Goal: Transaction & Acquisition: Obtain resource

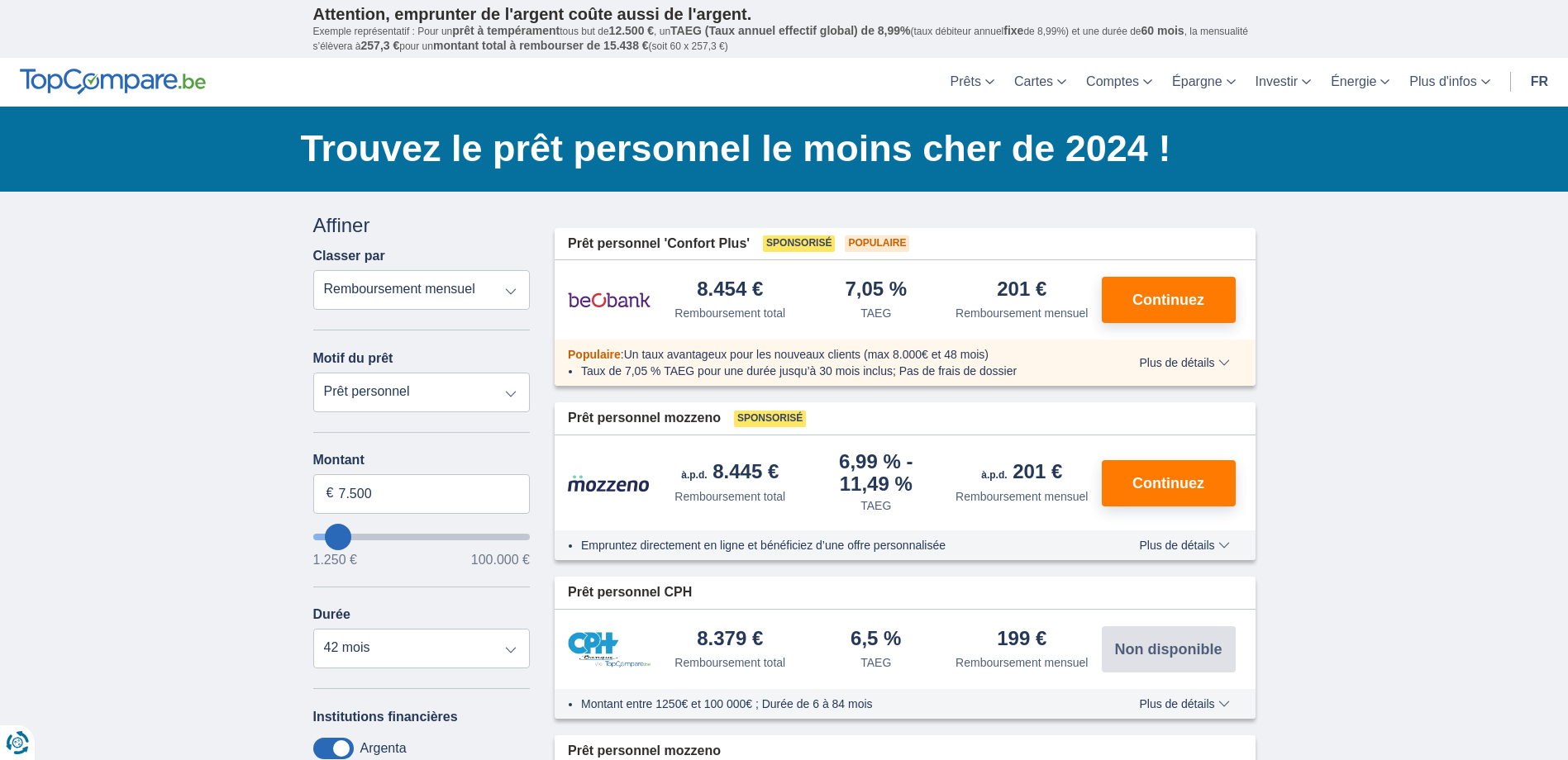
click at [480, 285] on select "Remboursement total TAEG Remboursement mensuel" at bounding box center [421, 290] width 217 height 40
click at [313, 271] on select "Remboursement total TAEG Remboursement mensuel" at bounding box center [421, 290] width 217 height 40
click at [441, 387] on select "Prêt personnel Voiture Moto / vélo Caravane / mobilhome Travaux Energie Rachat …" at bounding box center [421, 392] width 217 height 40
select select "vehicleLoan"
click at [313, 373] on select "Prêt personnel Voiture Moto / vélo Caravane / mobilhome Travaux Energie Rachat …" at bounding box center [421, 392] width 217 height 40
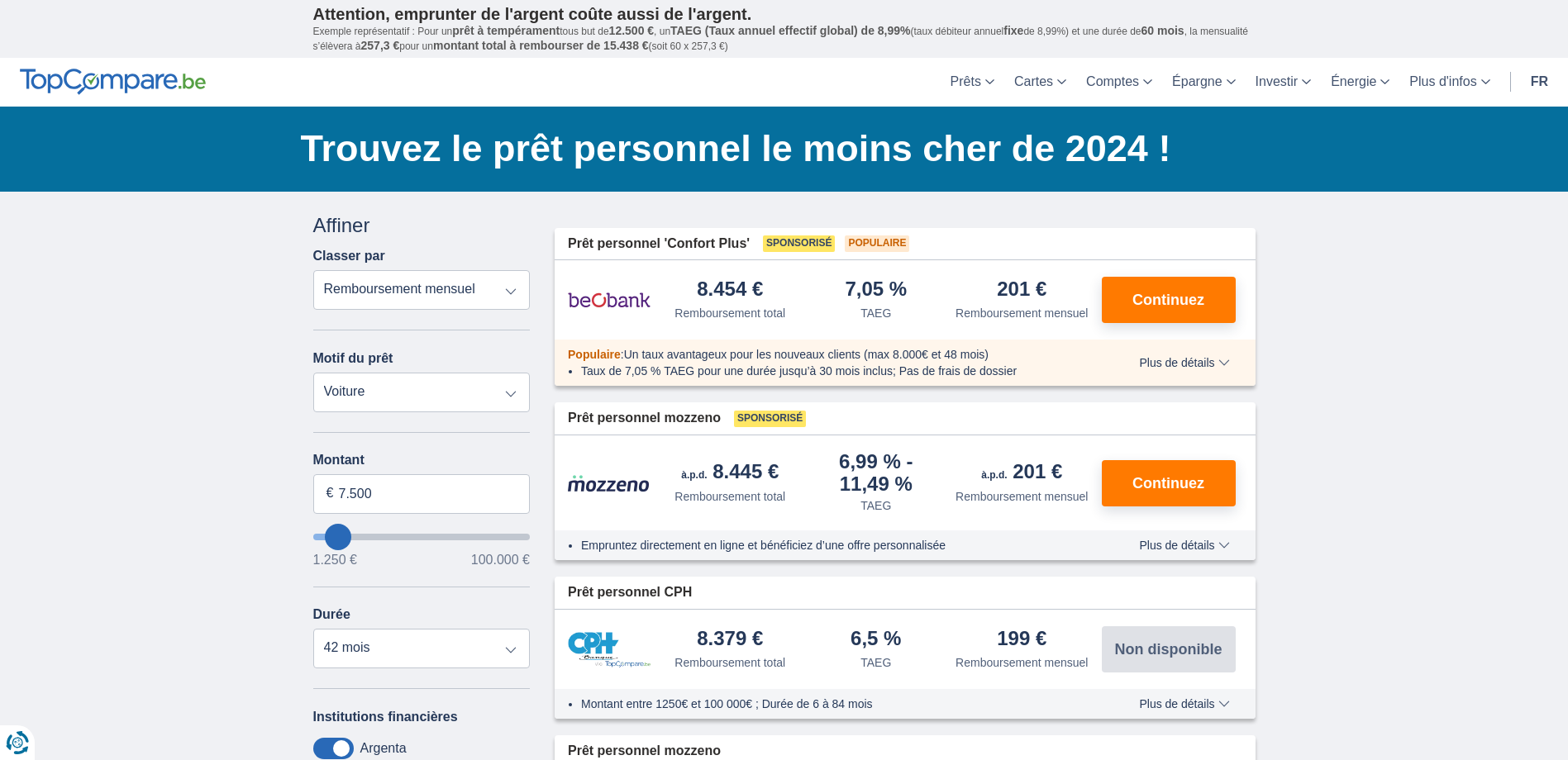
select select "3-4"
type input "15.000"
type input "15250"
select select "60"
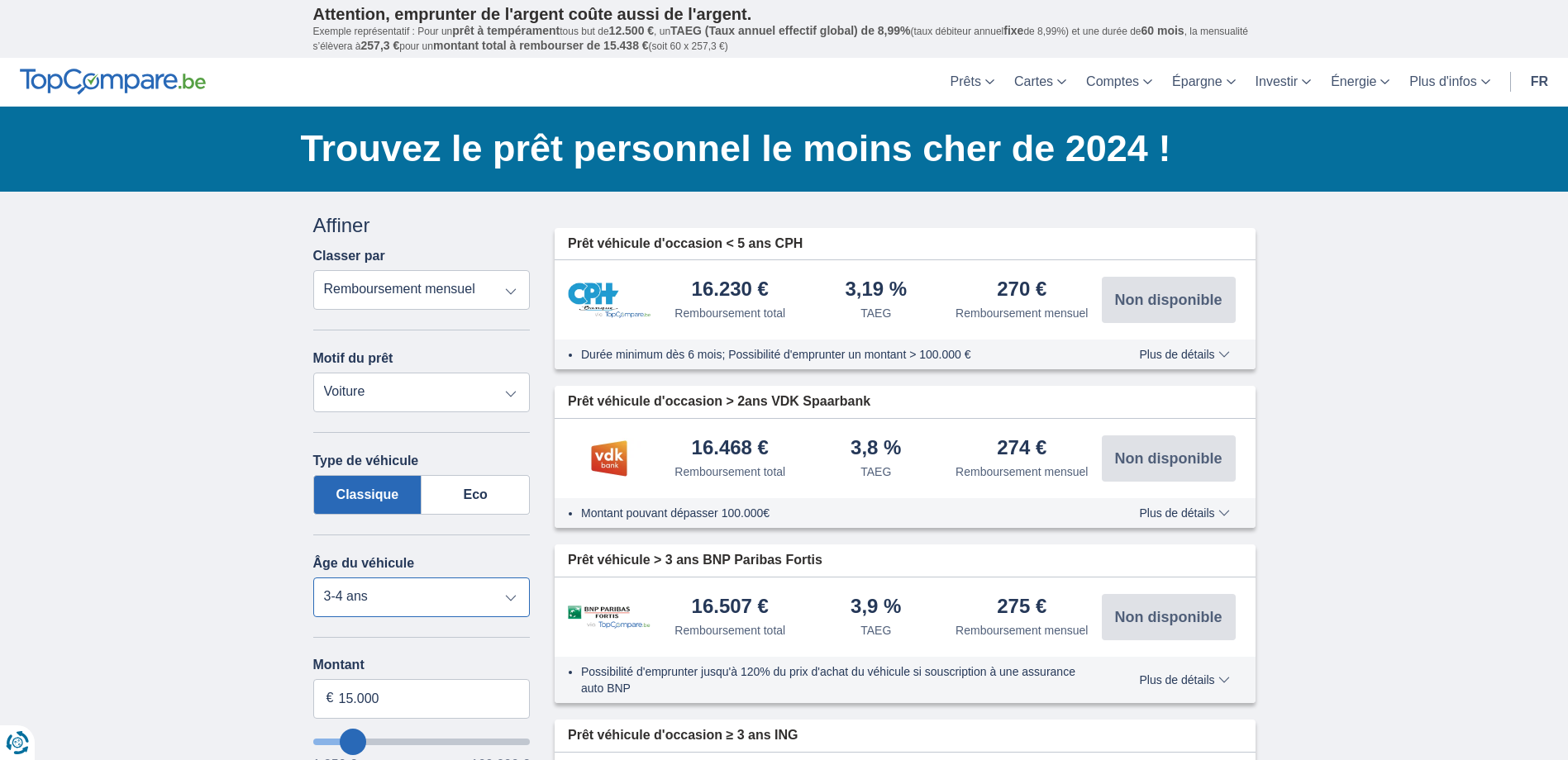
click at [481, 604] on select "Neuf 0-1 ans 1-2 ans 2-3 ans 3-4 ans 4-5 ans 5+ ans" at bounding box center [421, 597] width 217 height 40
select select "new"
click at [313, 578] on select "Neuf 0-1 ans 1-2 ans 2-3 ans 3-4 ans 4-5 ans 5+ ans" at bounding box center [421, 597] width 217 height 40
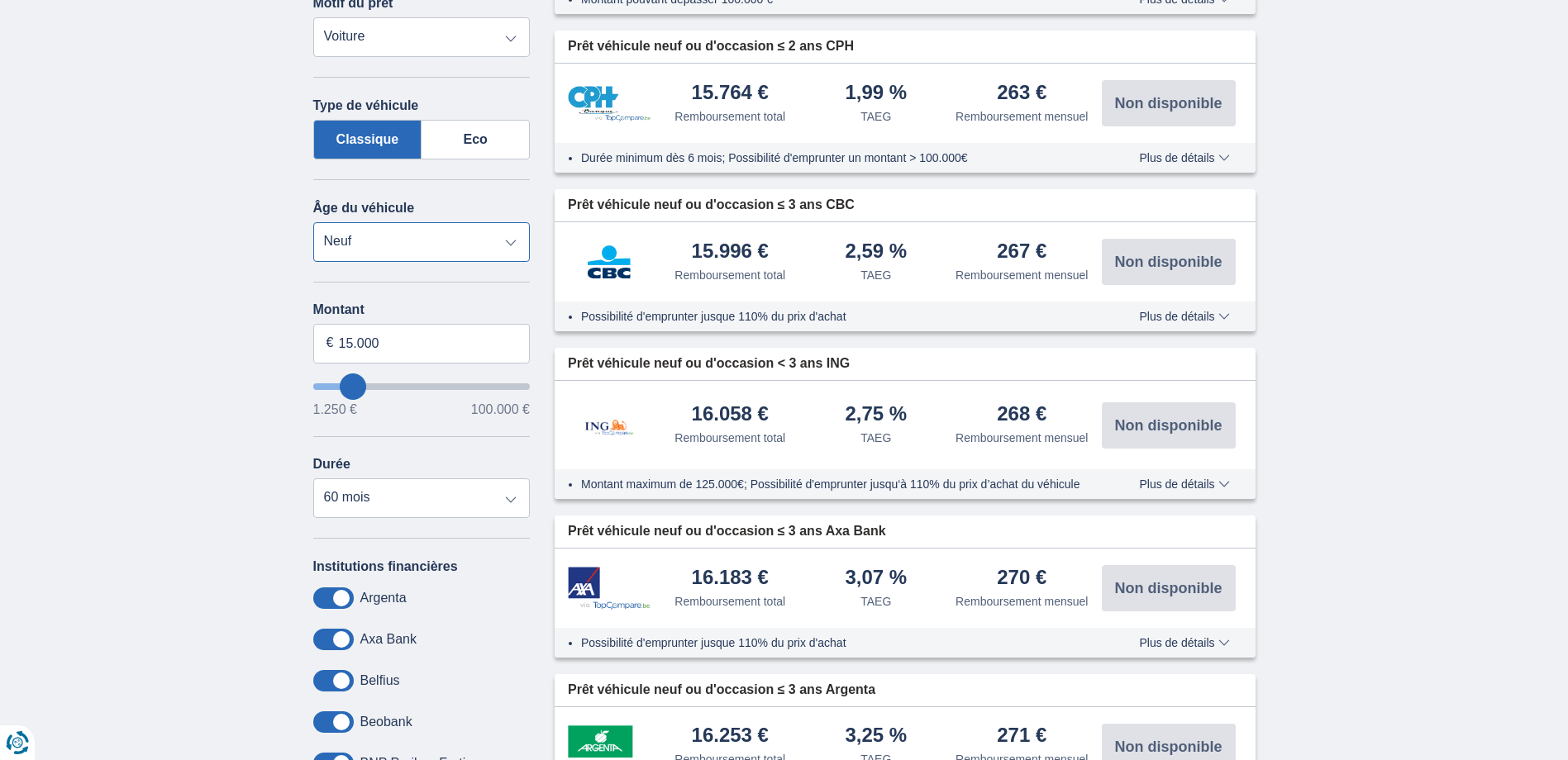
scroll to position [365, 0]
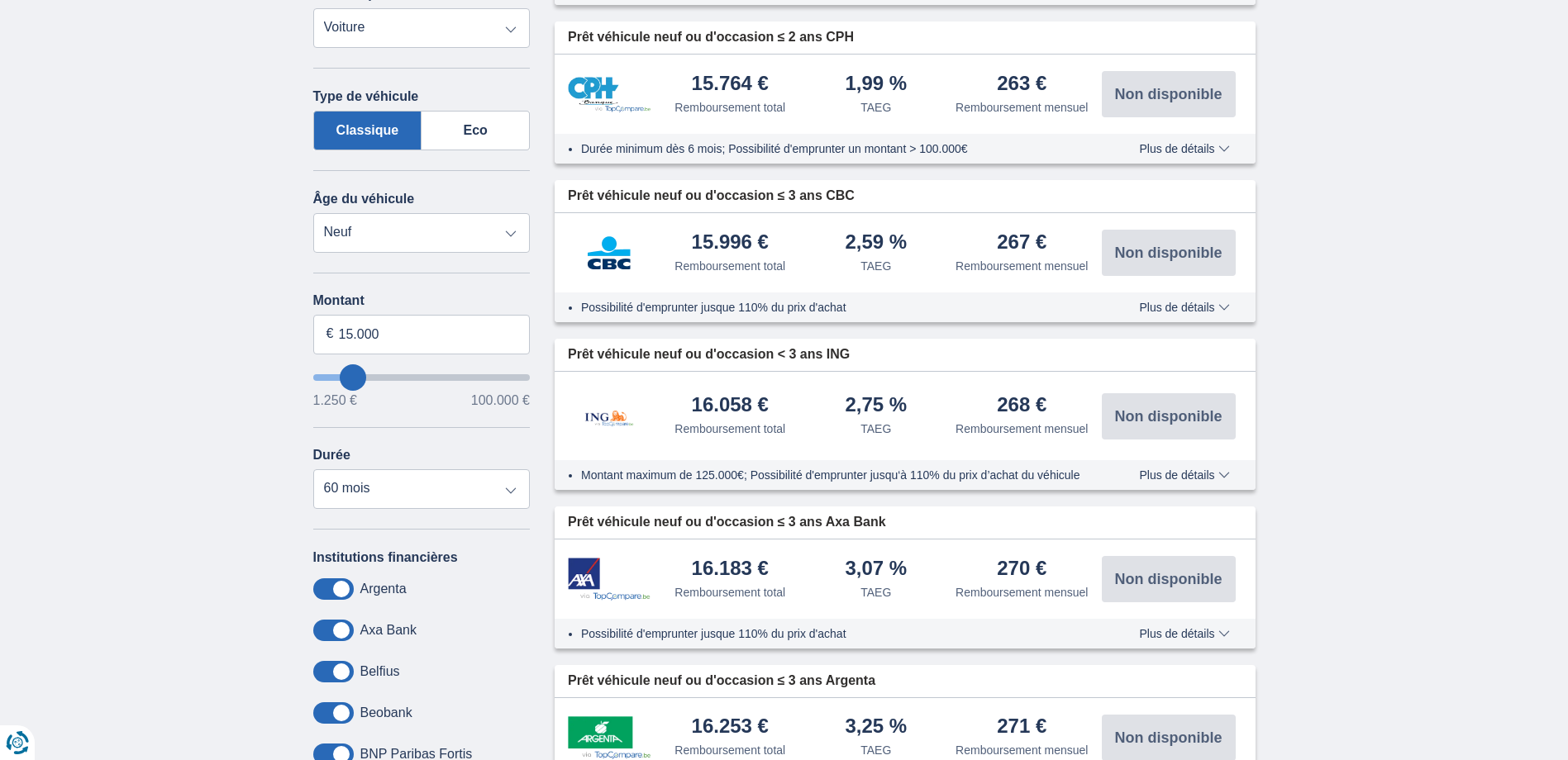
type input "16.250"
type input "16250"
select select "84"
type input "17.250"
type input "18250"
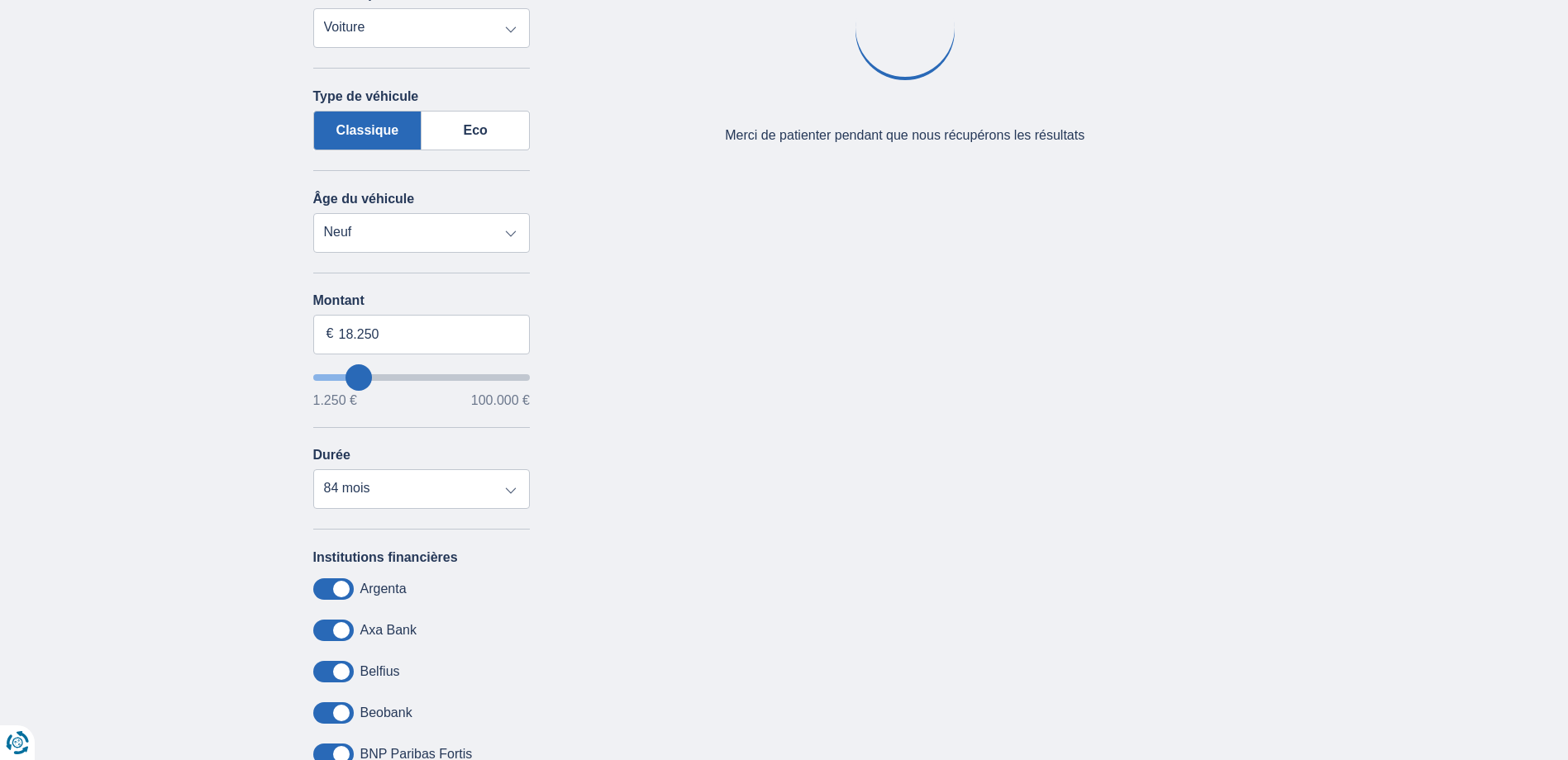
type input "14.250"
type input "14250"
select select "60"
type input "13250"
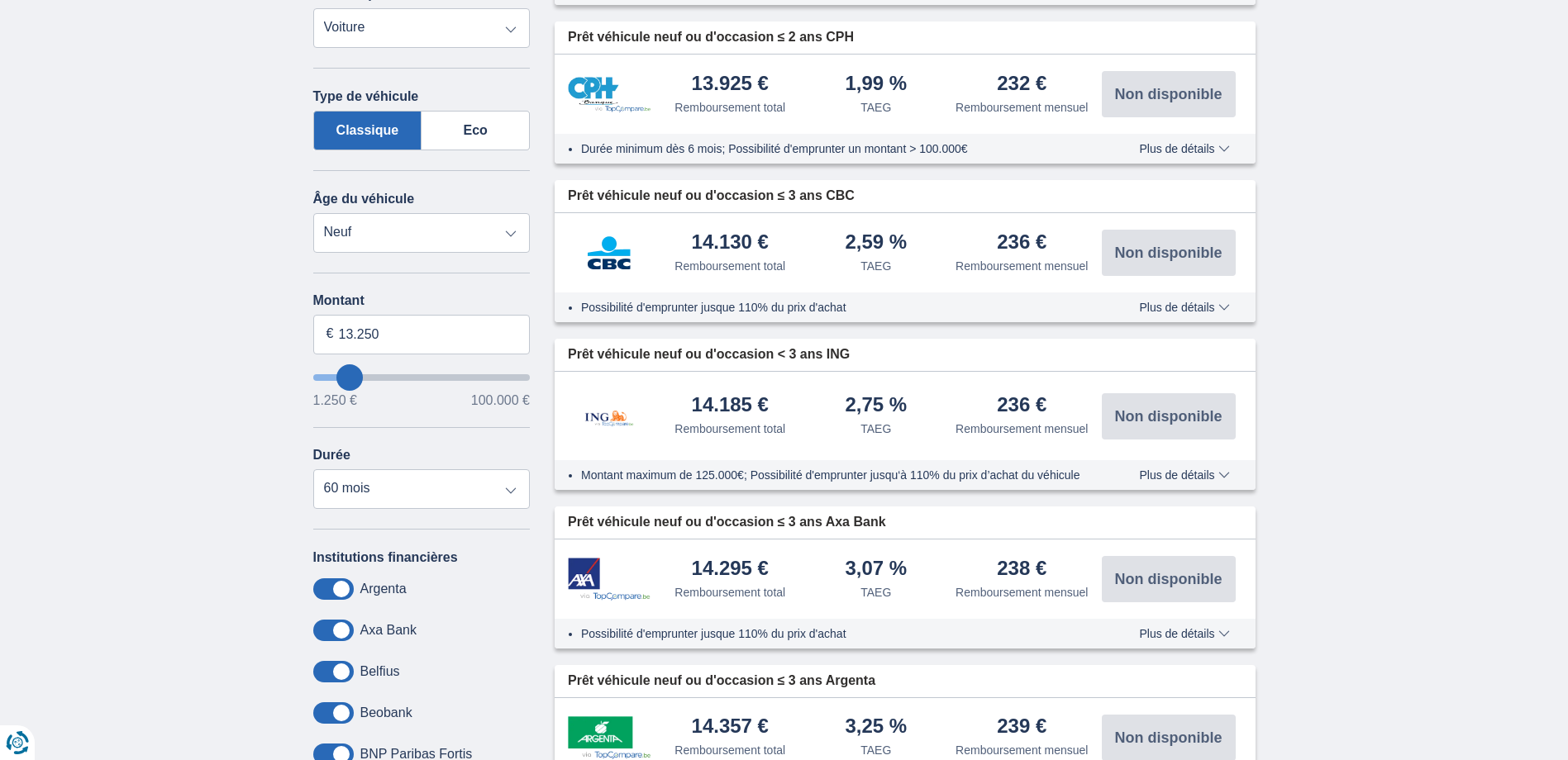
type input "15.250"
type input "17250"
type input "17.250"
select select "84"
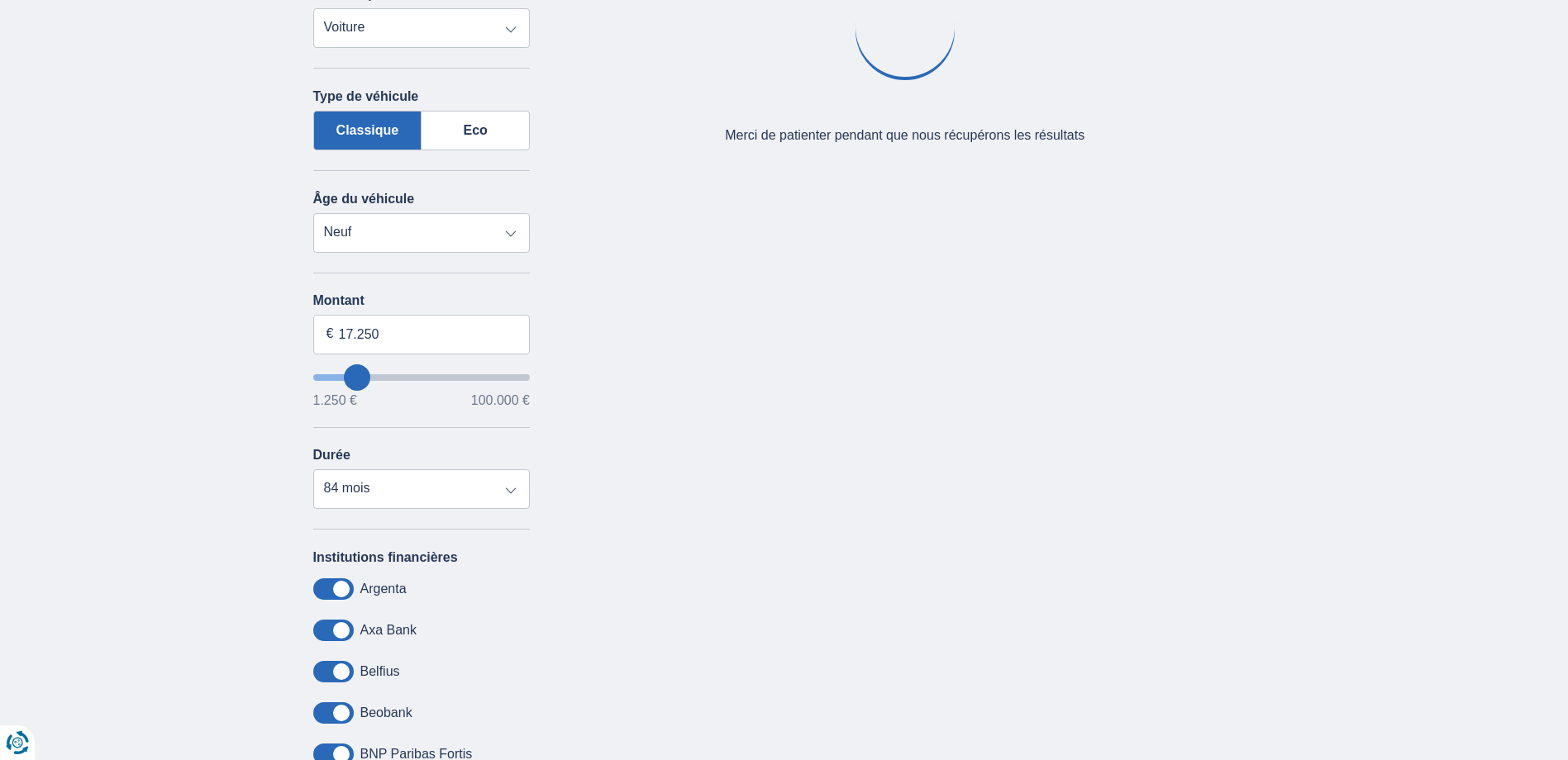
type input "20.250"
type input "21250"
type input "21.250"
select select "120"
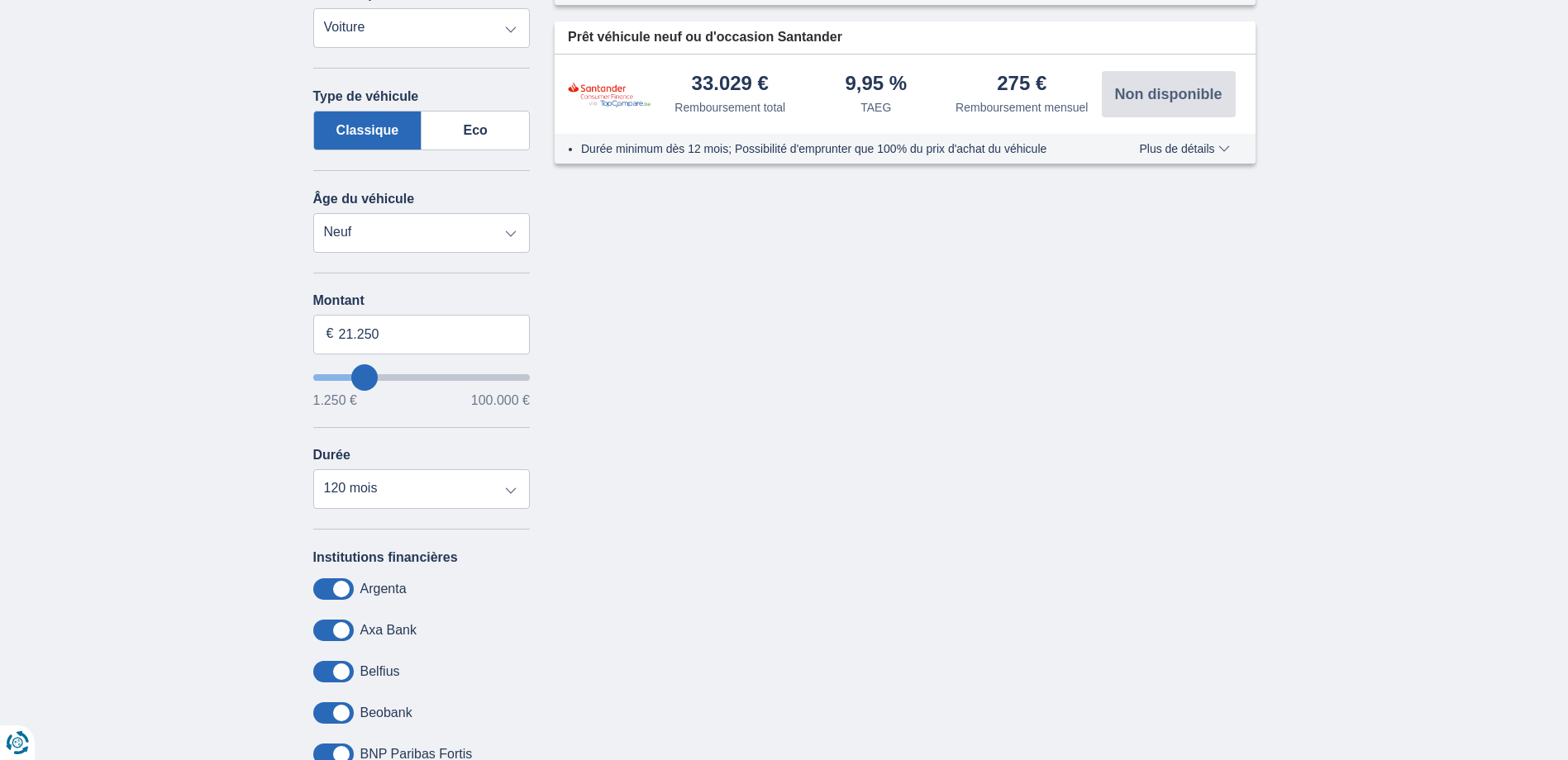
type input "23.250"
type input "22250"
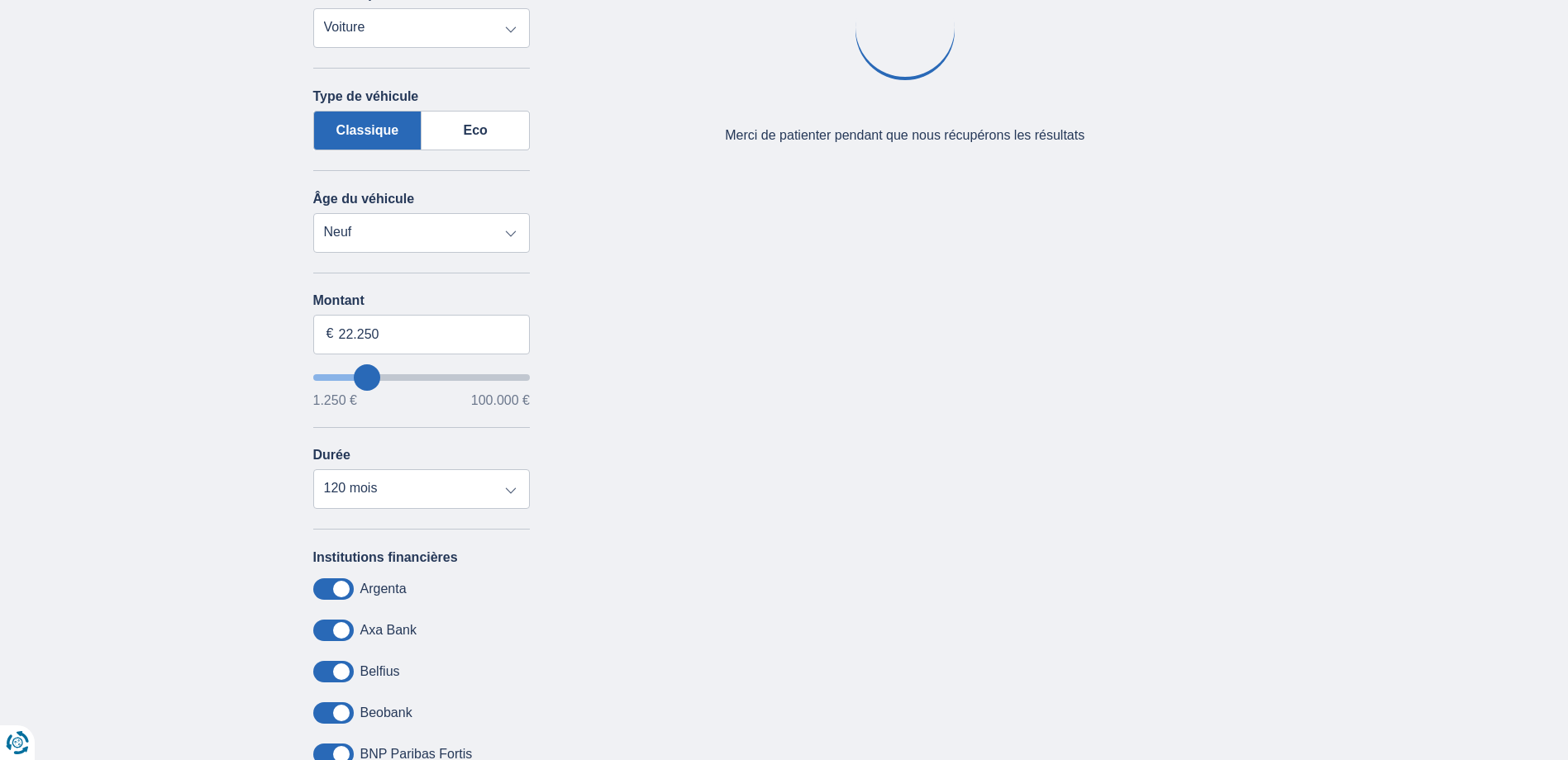
type input "13.250"
type input "13250"
select select "60"
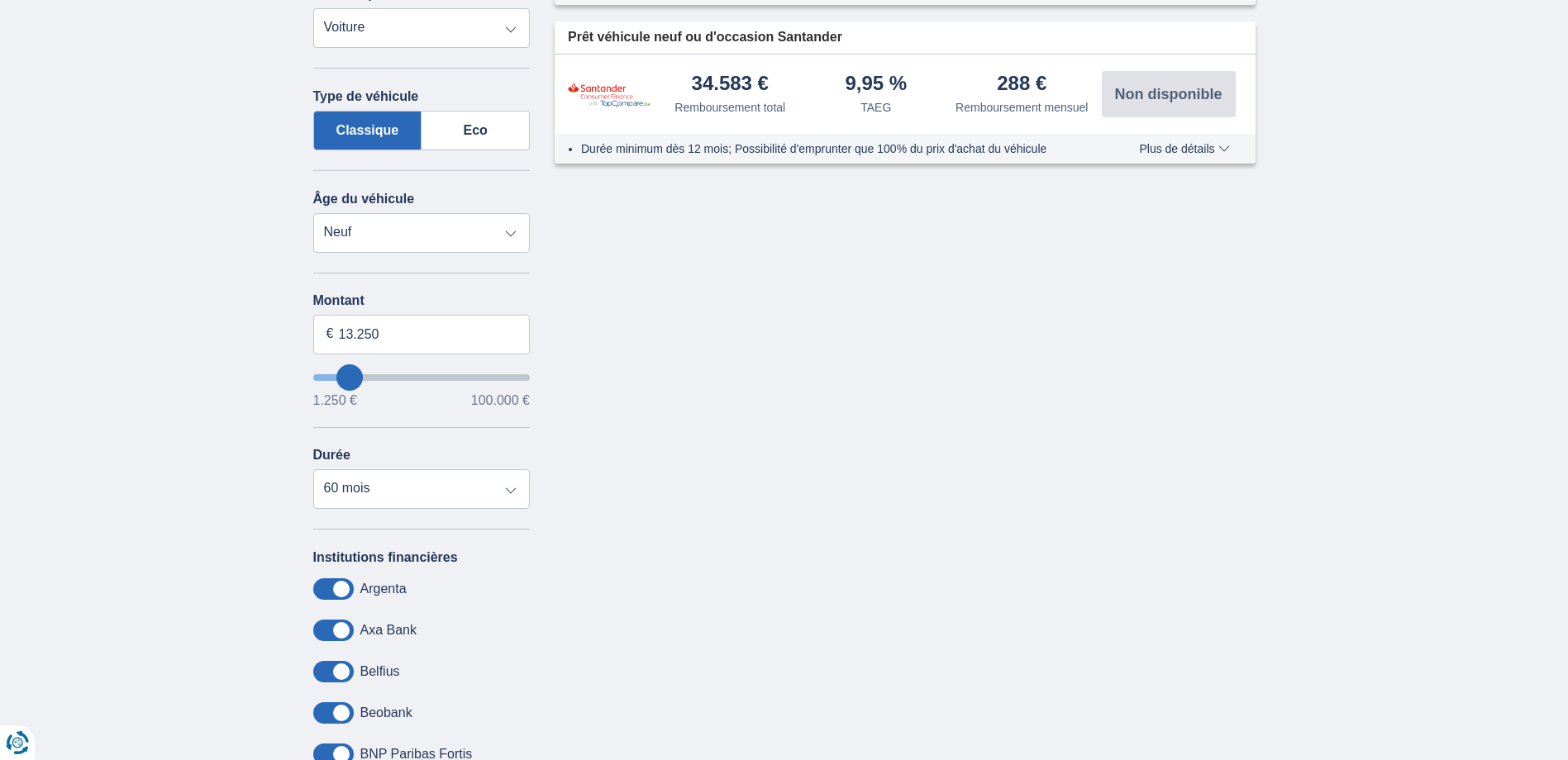
type input "13250"
click at [350, 377] on input "wantToBorrow" at bounding box center [421, 378] width 217 height 7
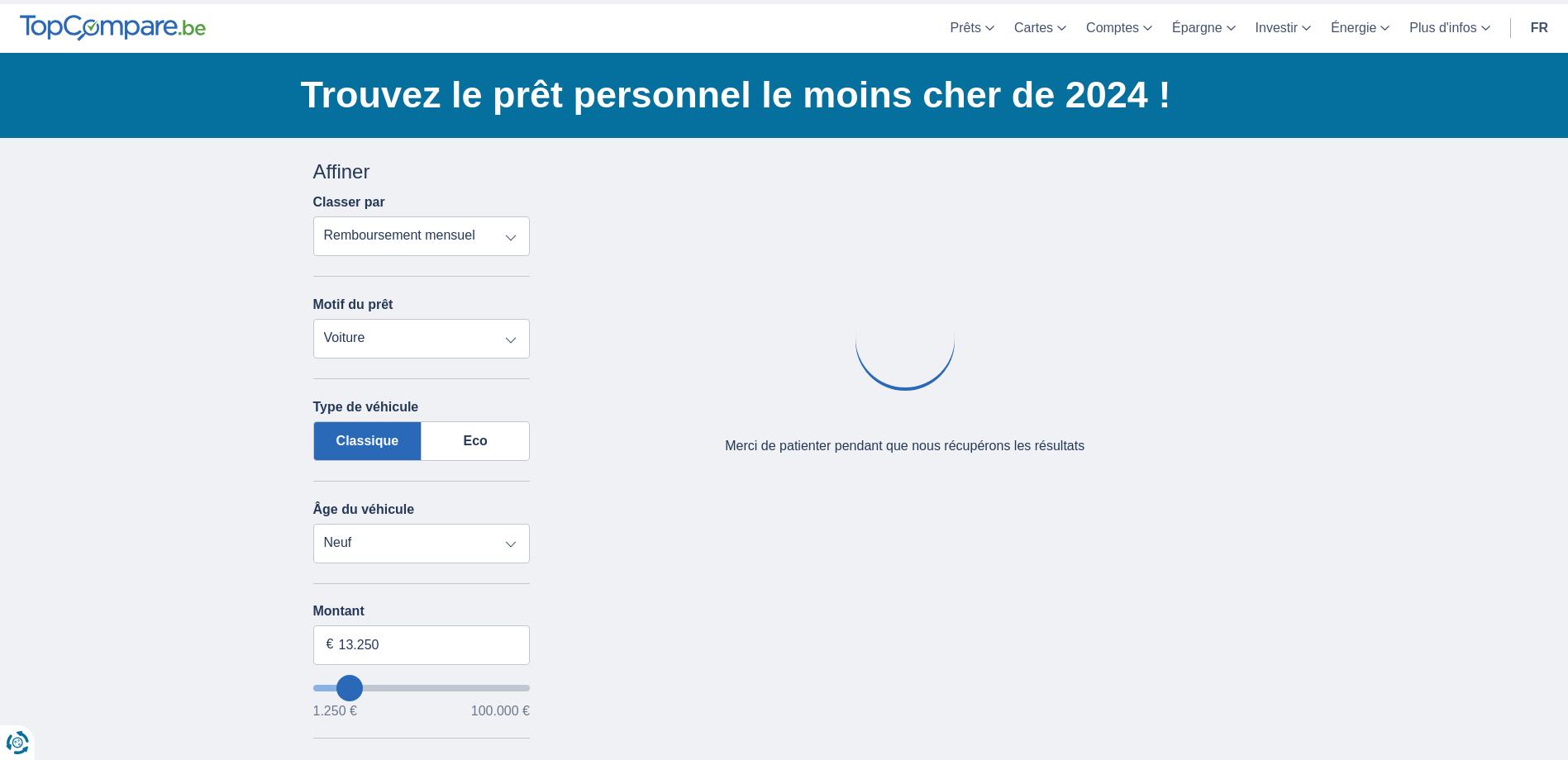
scroll to position [82, 0]
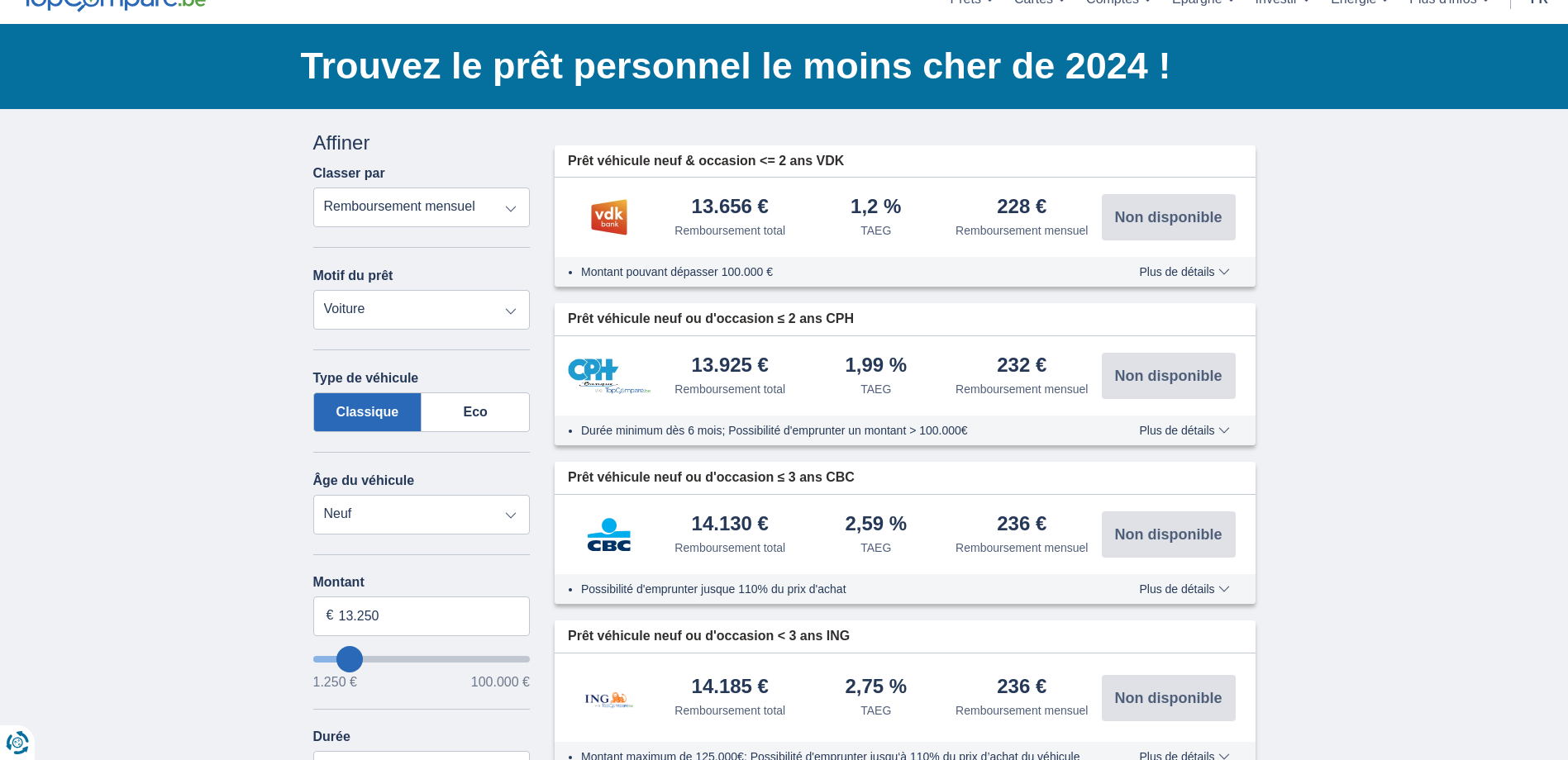
type input "23.250"
type input "23250"
select select "120"
type input "23250"
click at [369, 658] on input "wantToBorrow" at bounding box center [421, 659] width 217 height 7
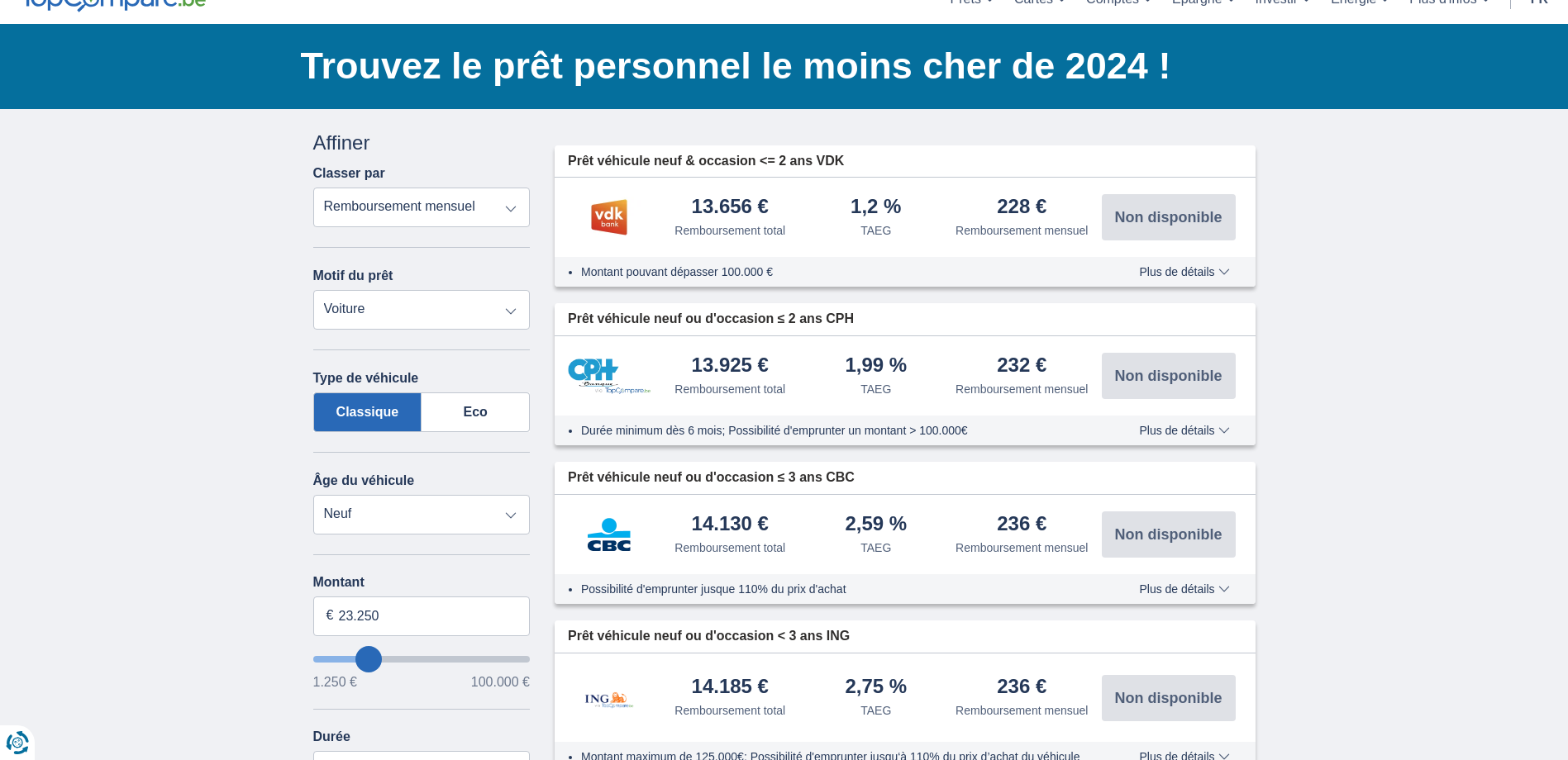
scroll to position [0, 0]
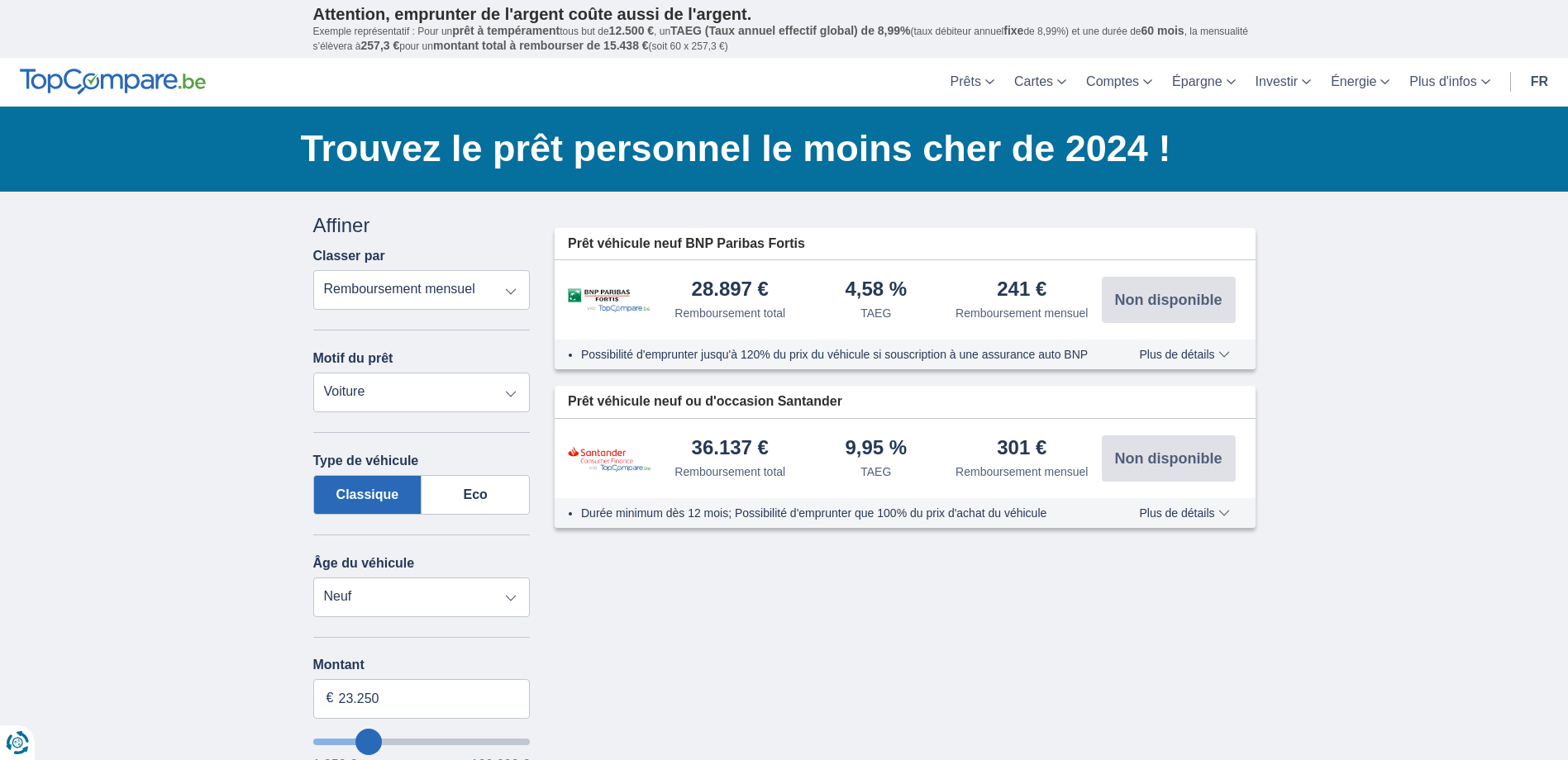
type input "15.250"
type input "15250"
select select "84"
type input "15250"
click at [354, 743] on input "wantToBorrow" at bounding box center [421, 741] width 217 height 7
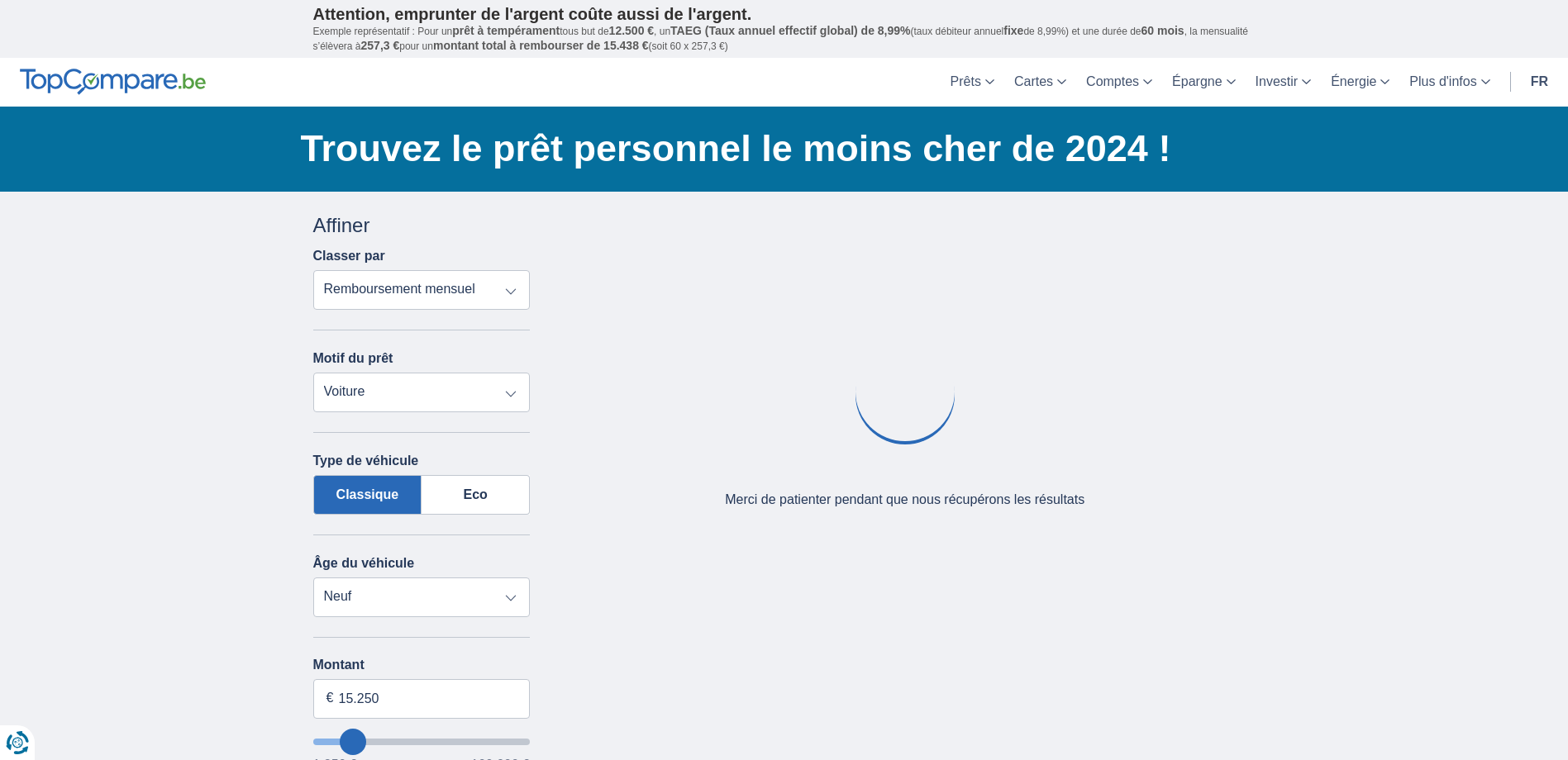
click at [363, 741] on input "wantToBorrow" at bounding box center [421, 741] width 217 height 7
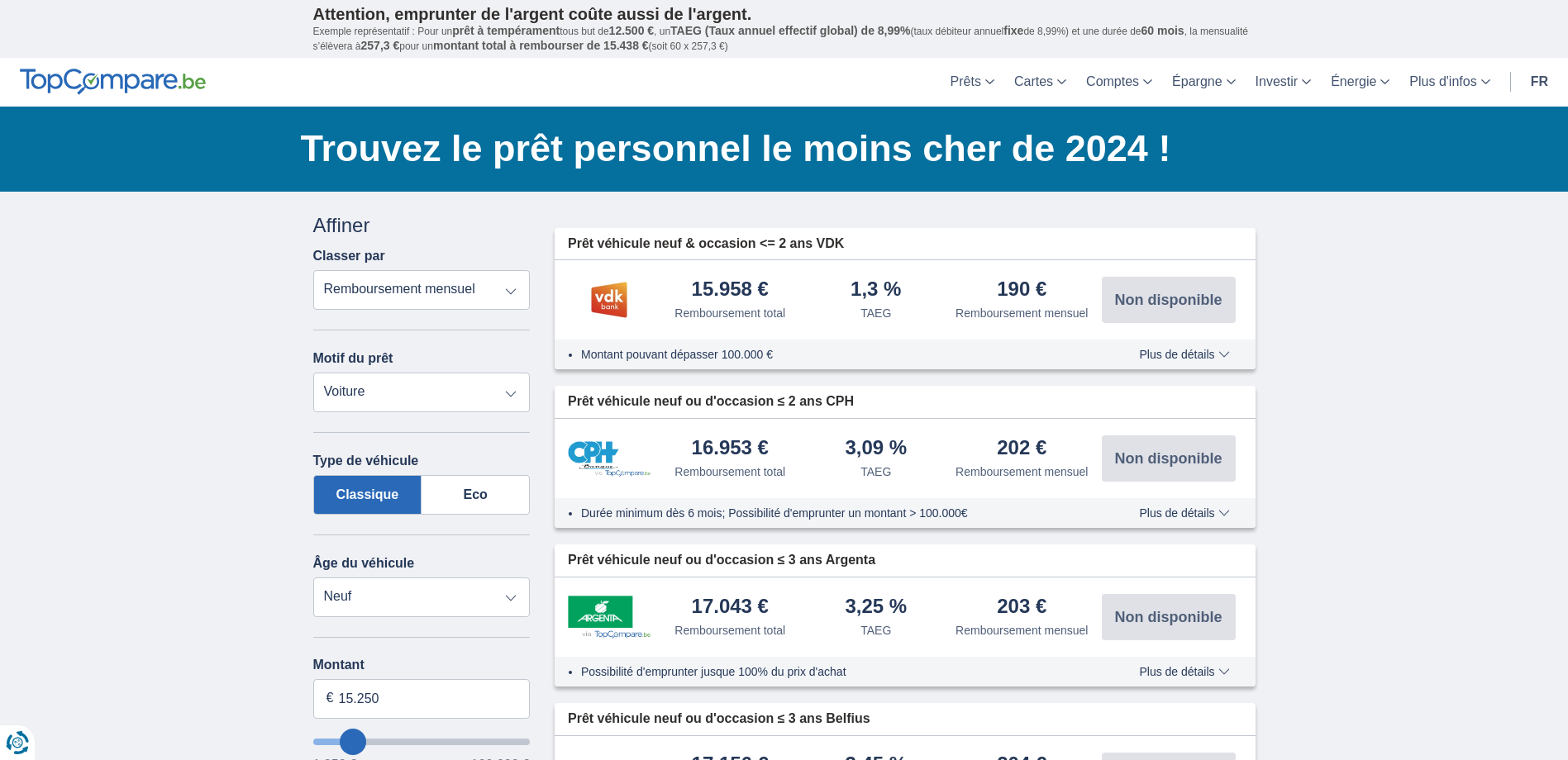
type input "22.250"
type input "22250"
select select "120"
type input "22250"
click at [367, 741] on input "wantToBorrow" at bounding box center [421, 741] width 217 height 7
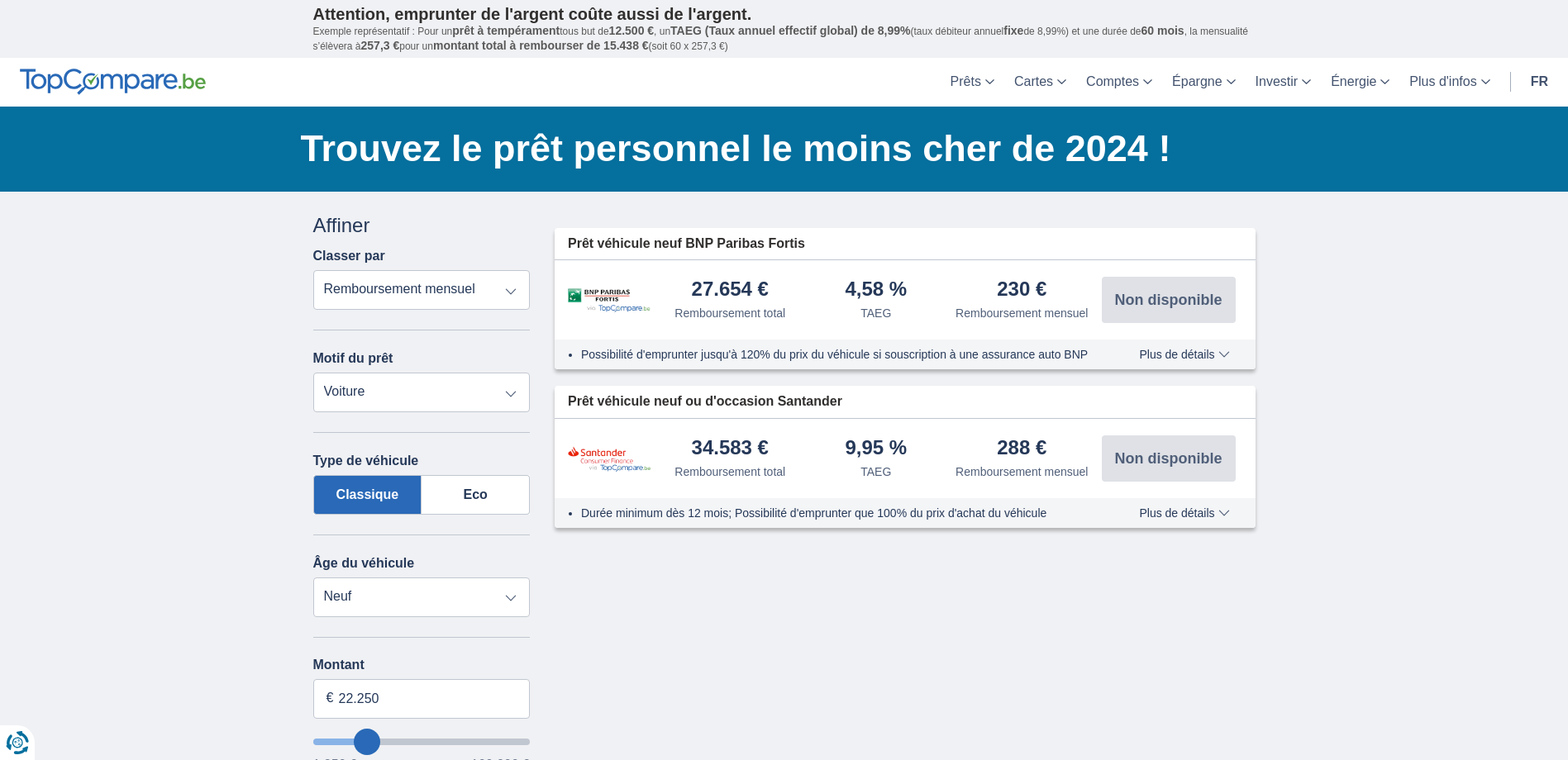
type input "14.250"
type input "14250"
select select "60"
type input "14250"
click at [351, 739] on input "wantToBorrow" at bounding box center [421, 741] width 217 height 7
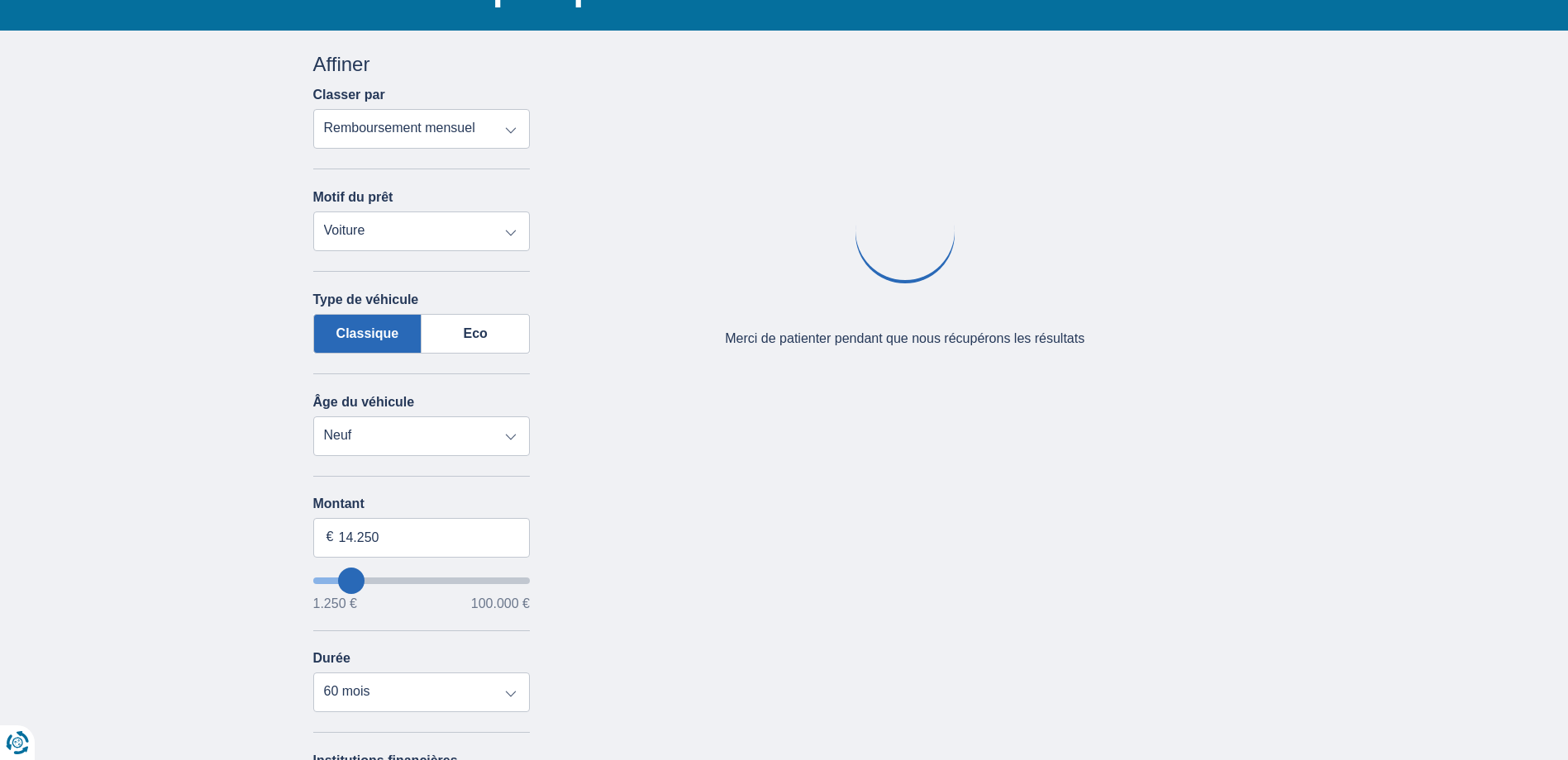
scroll to position [285, 0]
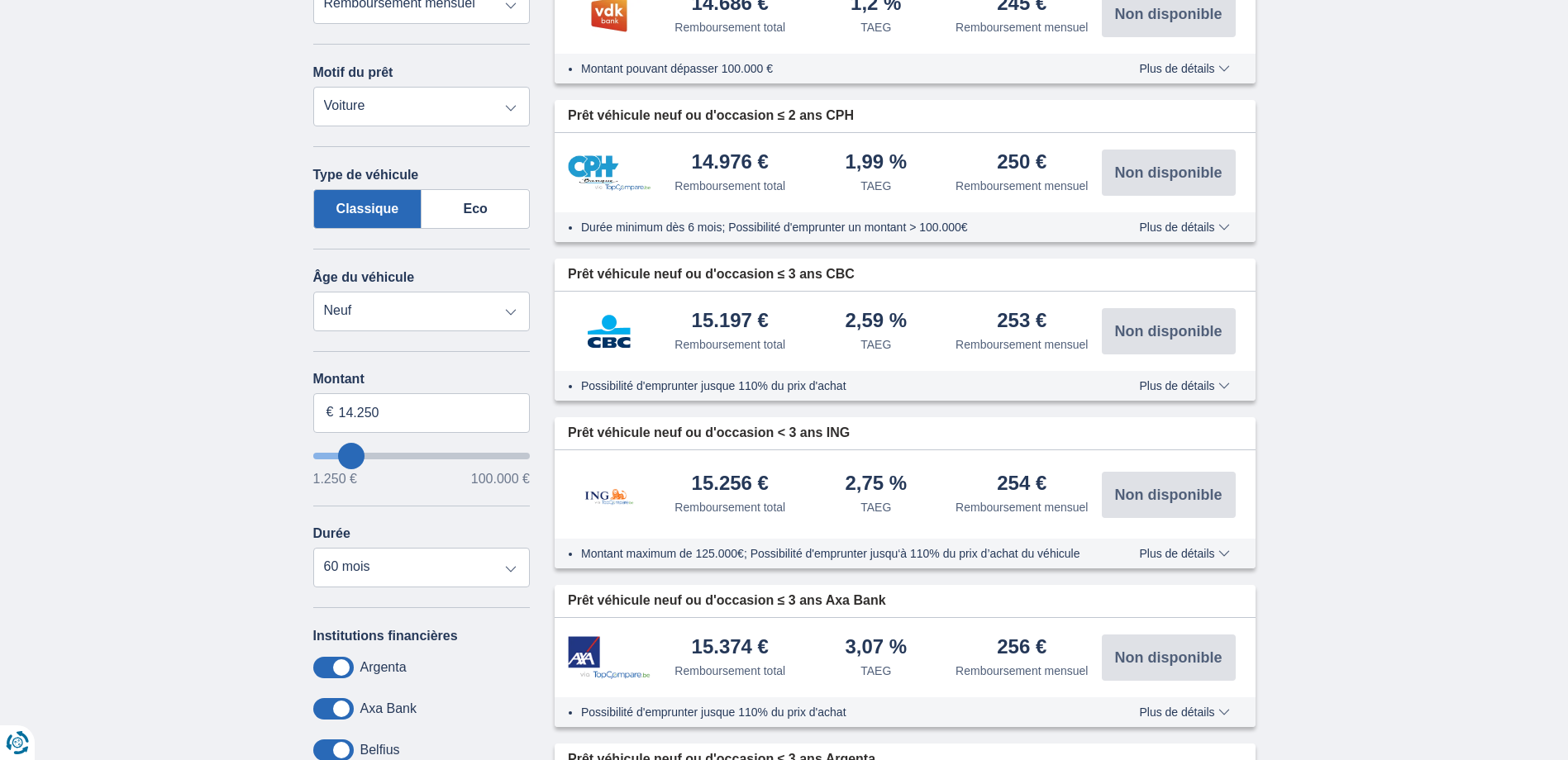
type input "18.250"
type input "18250"
type input "19.250"
type input "20250"
type input "20.250"
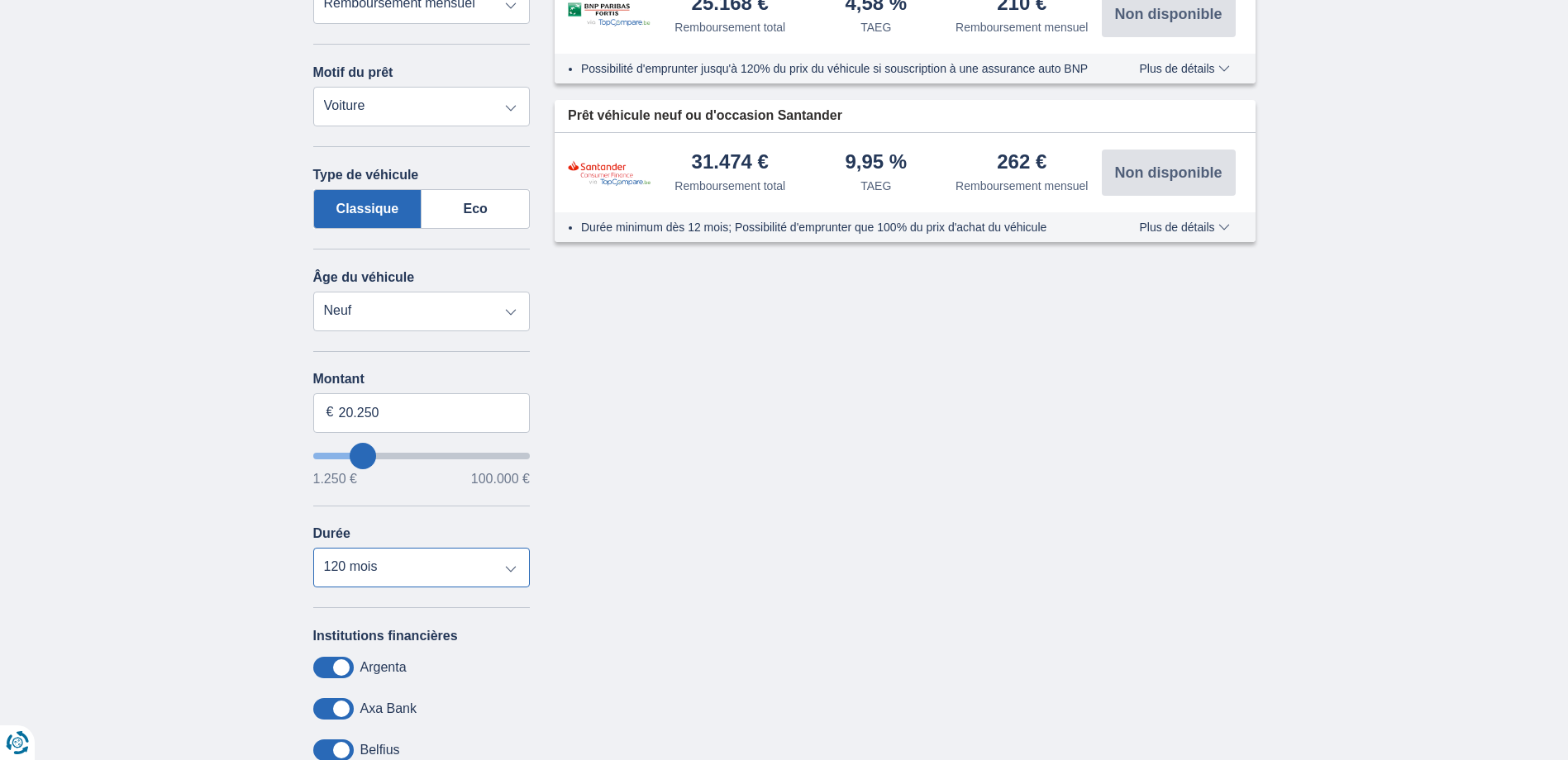
click at [416, 563] on select "12 mois 18 mois 24 mois 30 mois 36 mois 42 mois 48 mois 60 mois 72 mois 84 mois…" at bounding box center [421, 568] width 217 height 40
select select "60"
click at [313, 548] on select "12 mois 18 mois 24 mois 30 mois 36 mois 42 mois 48 mois 60 mois 72 mois 84 mois…" at bounding box center [421, 568] width 217 height 40
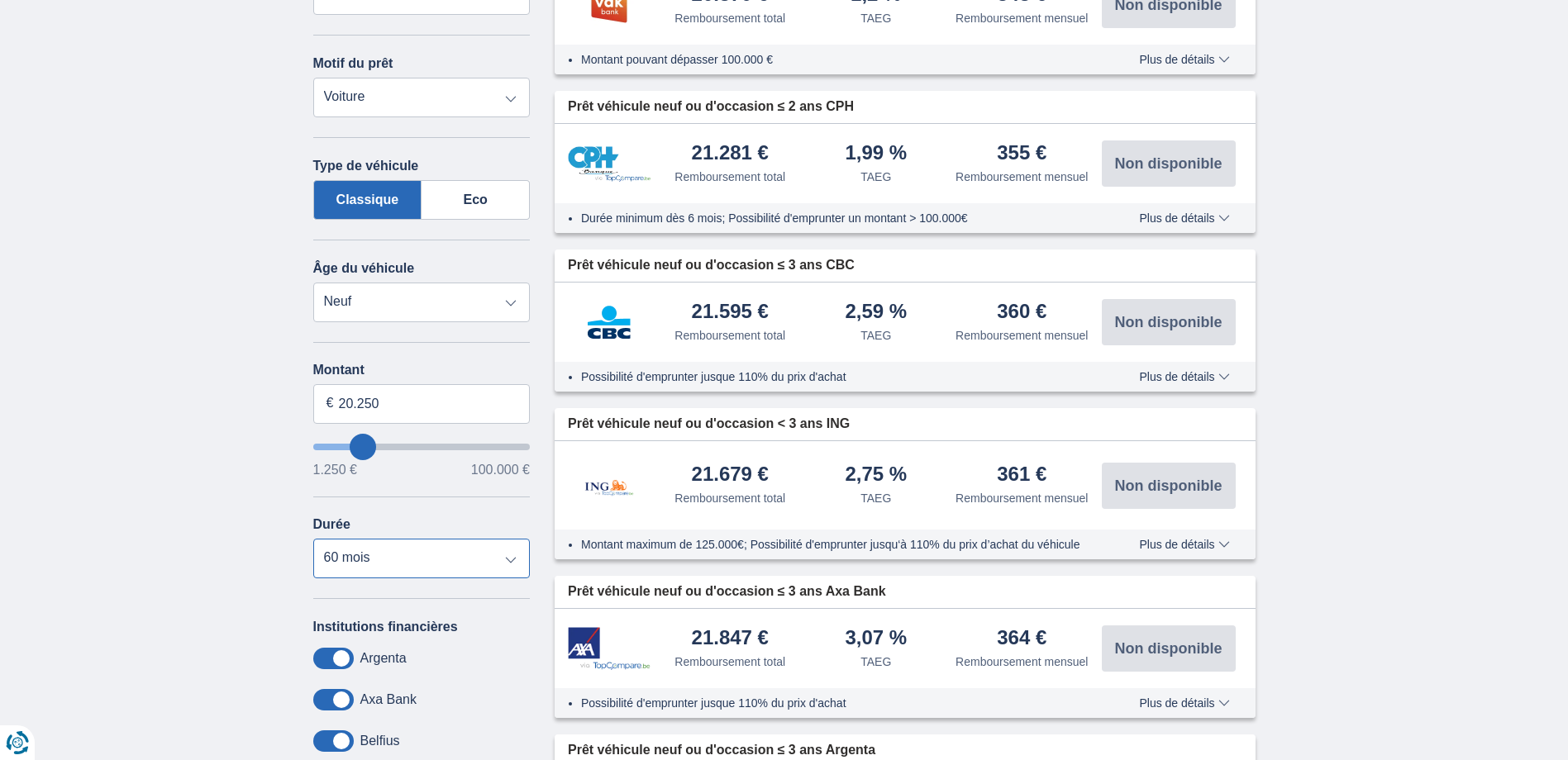
scroll to position [322, 0]
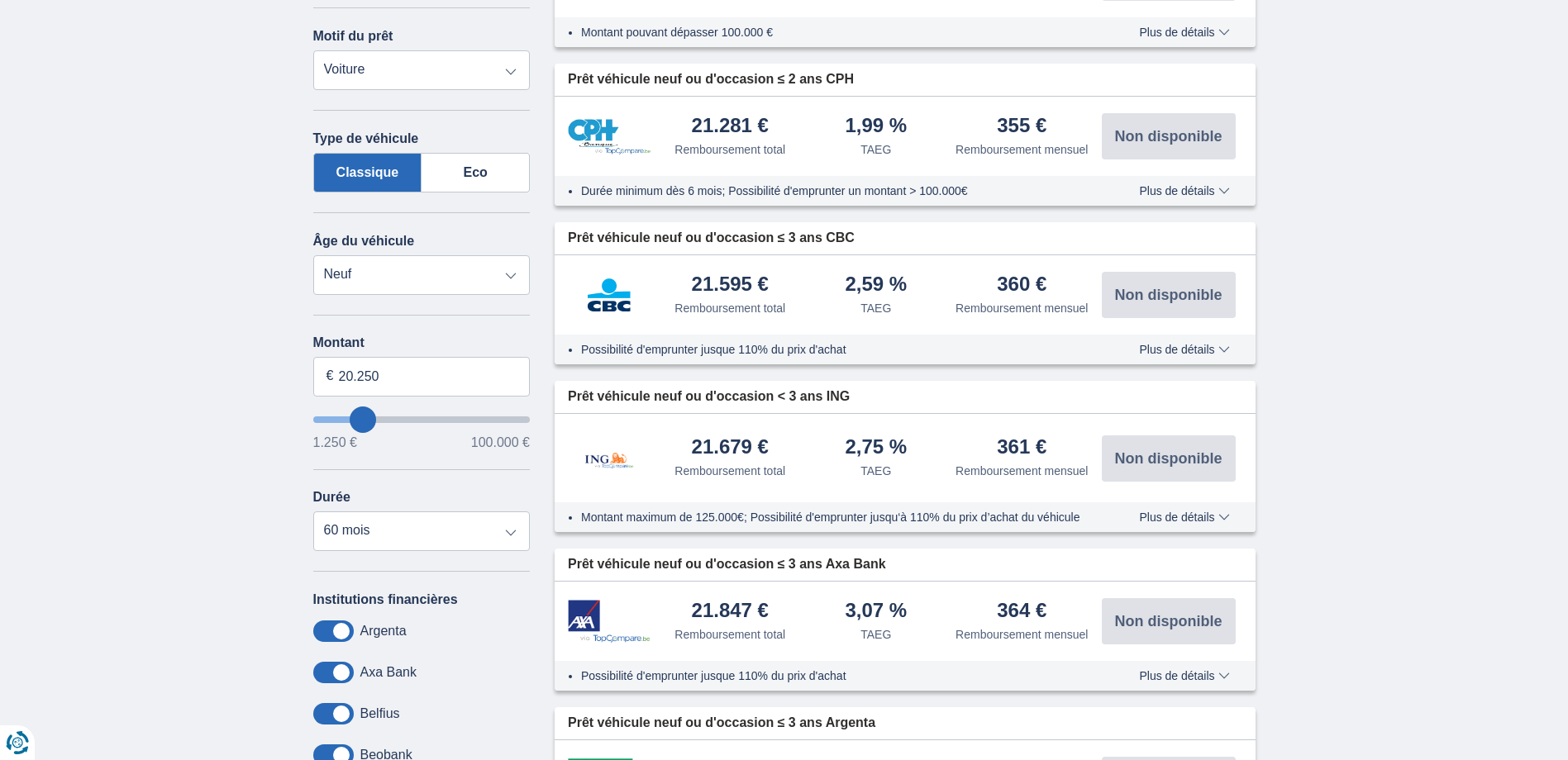
click at [1199, 353] on span "Plus de détails" at bounding box center [1183, 350] width 90 height 12
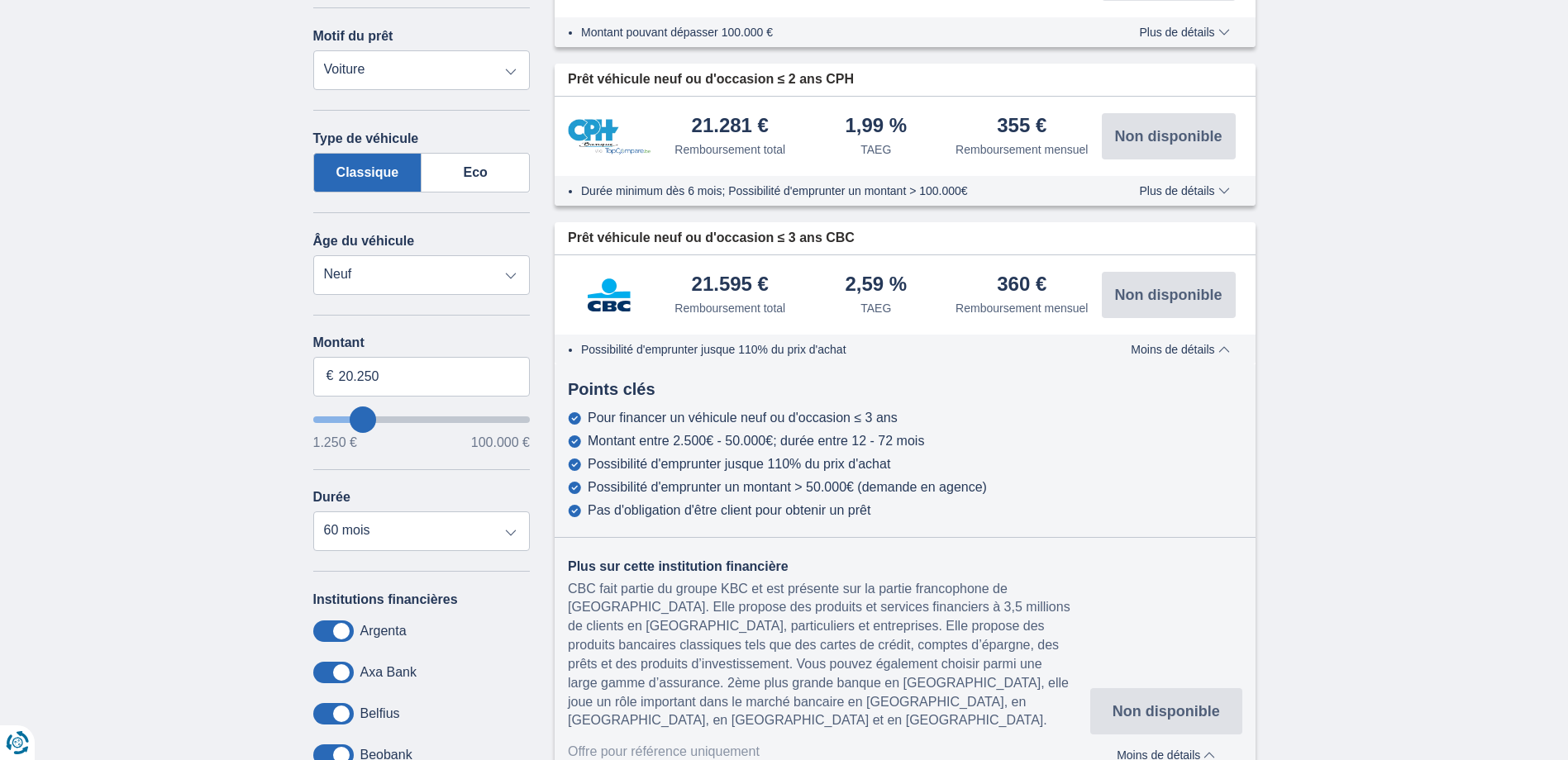
click at [1176, 350] on span "Moins de détails" at bounding box center [1179, 350] width 98 height 12
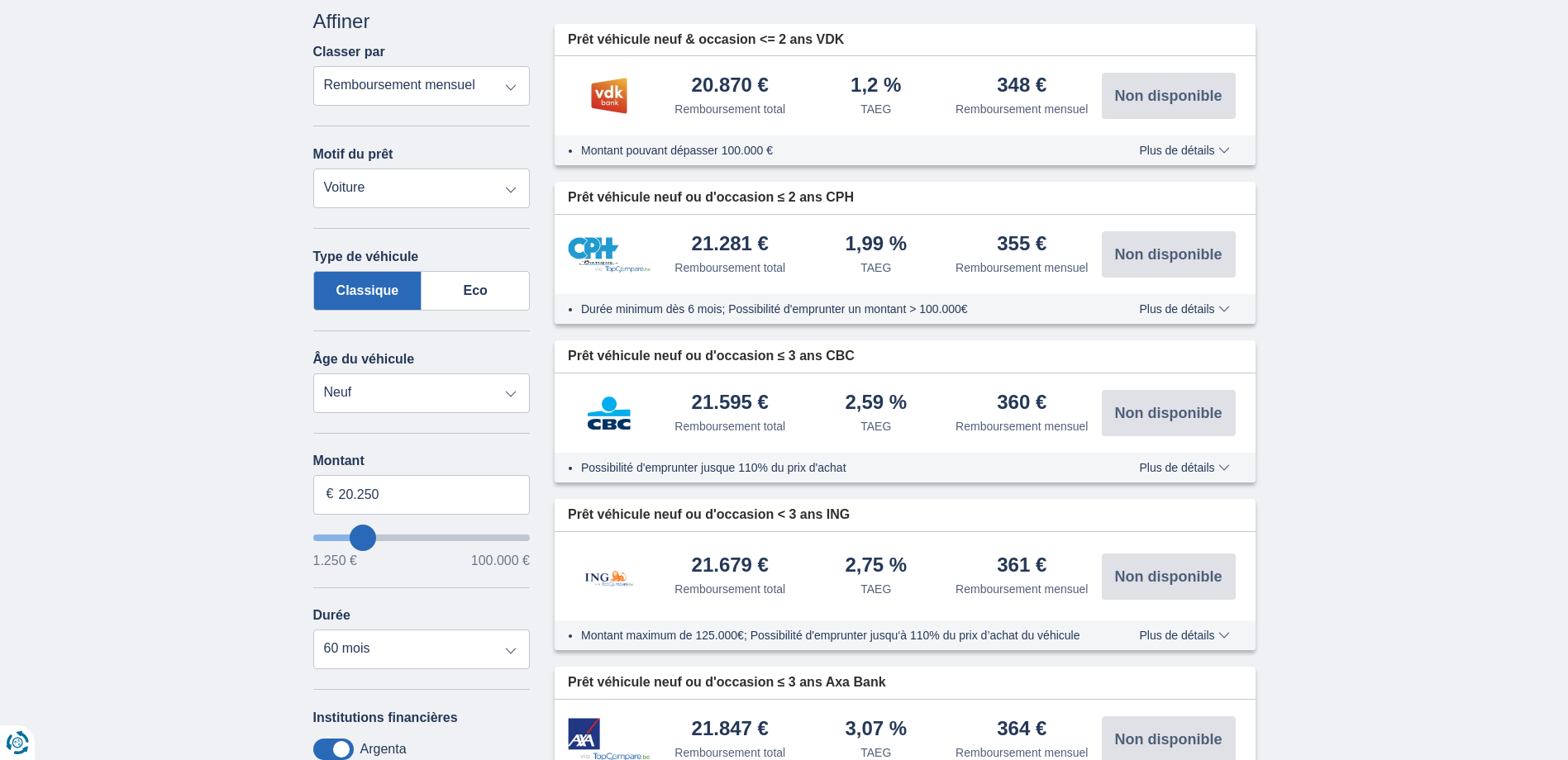
scroll to position [195, 0]
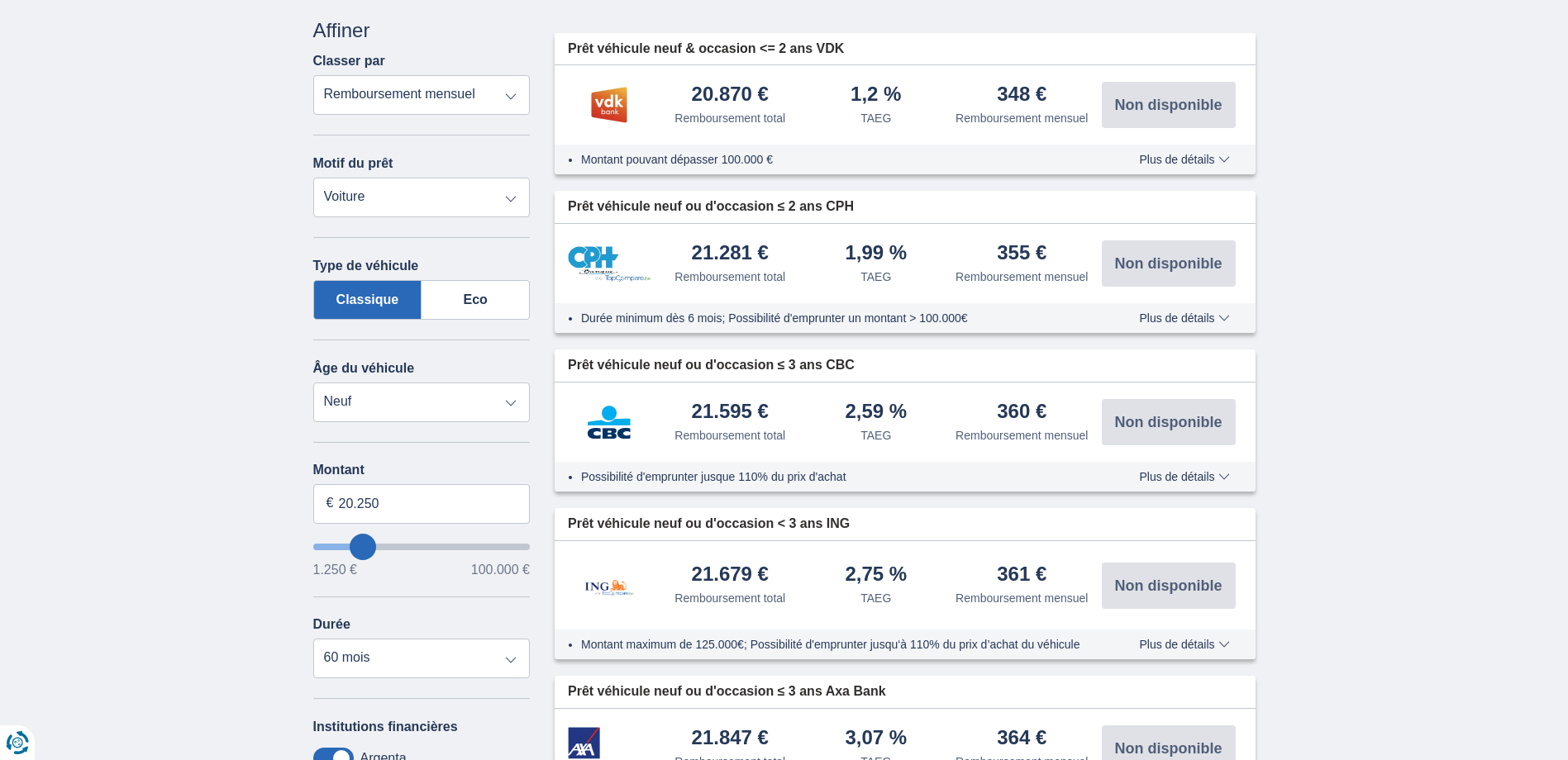
click at [1186, 312] on span "Plus de détails" at bounding box center [1183, 318] width 90 height 12
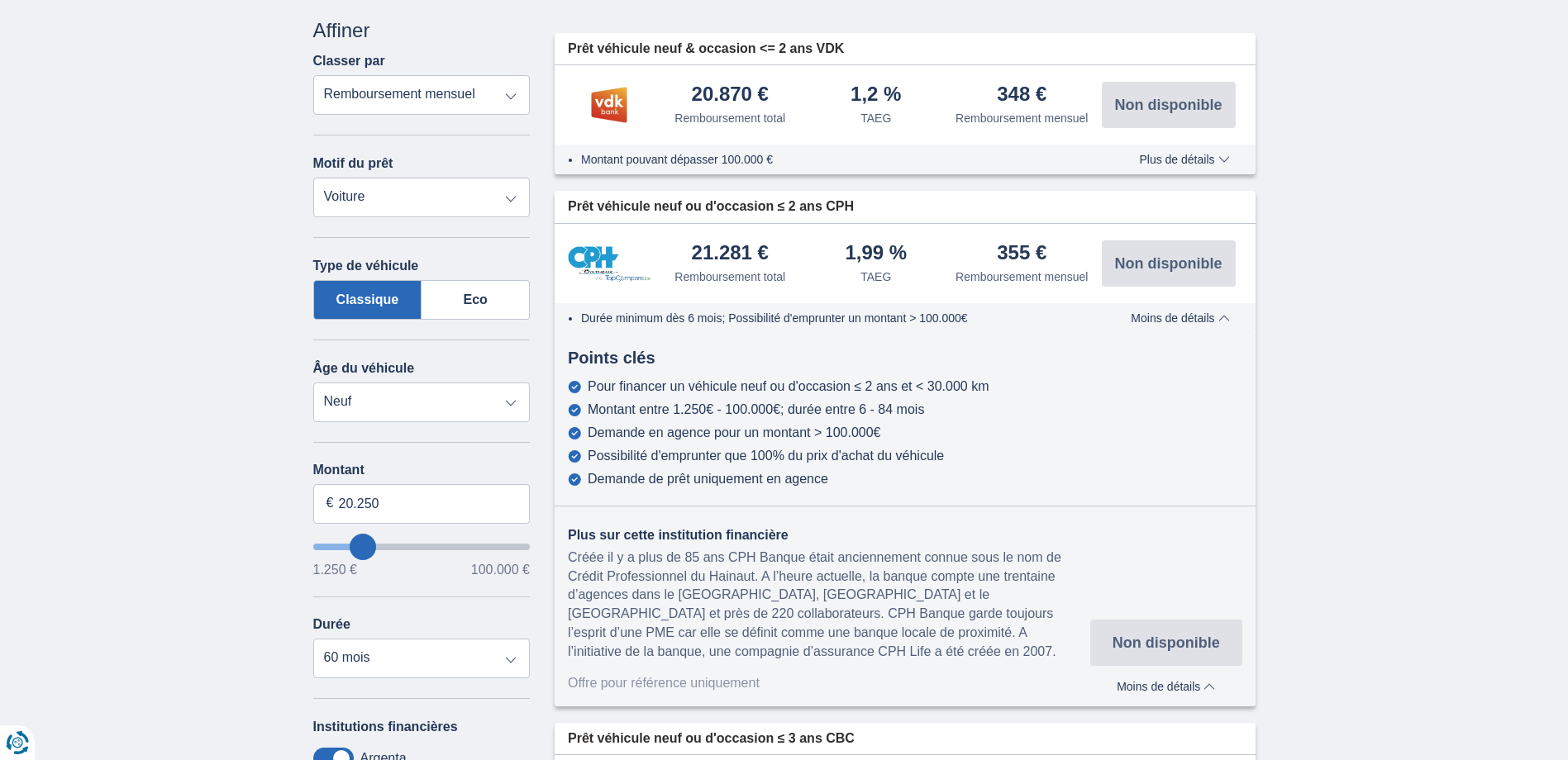
click at [1186, 312] on span "Moins de détails" at bounding box center [1179, 318] width 98 height 12
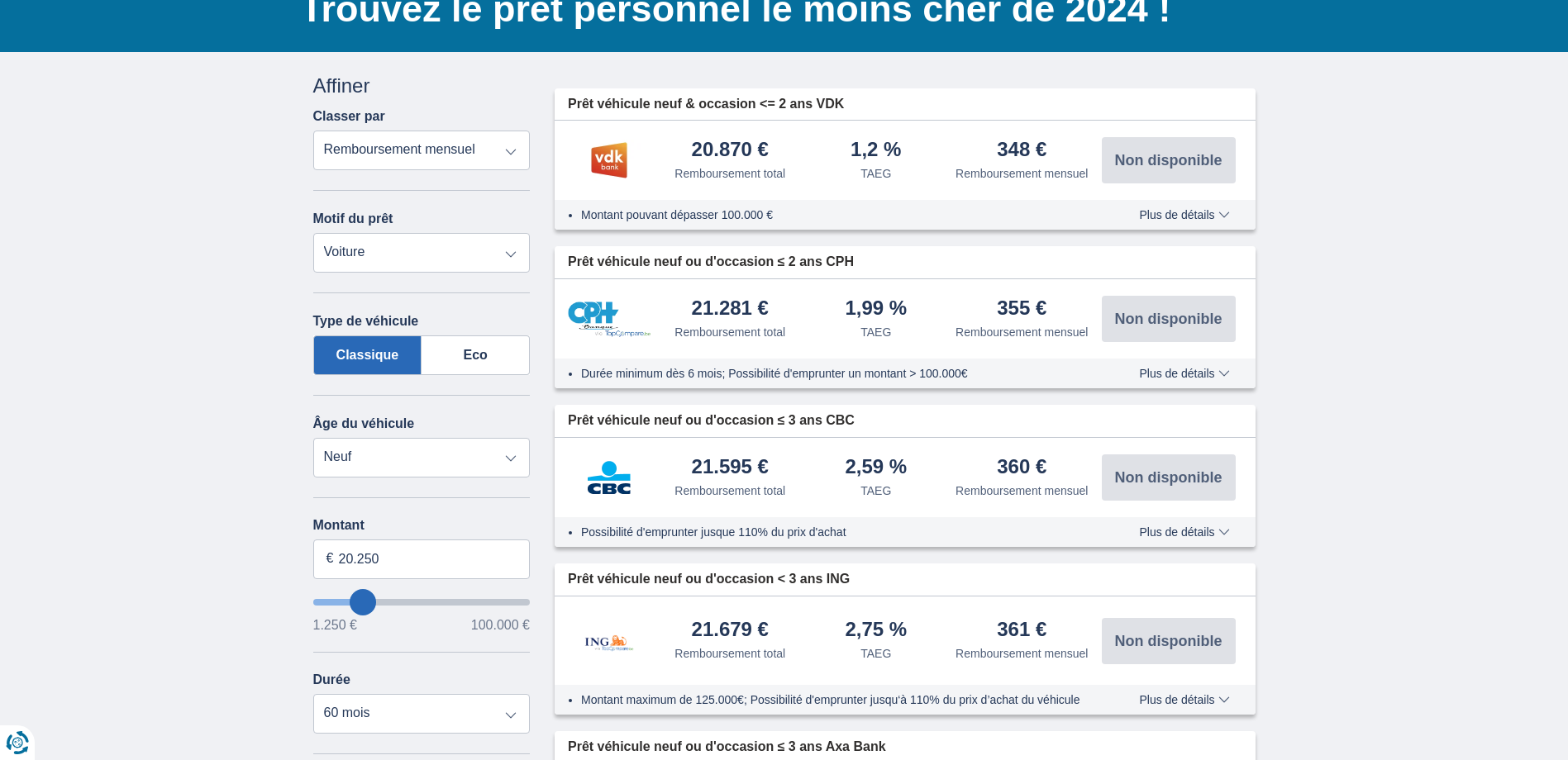
scroll to position [0, 0]
